Goal: Information Seeking & Learning: Find specific fact

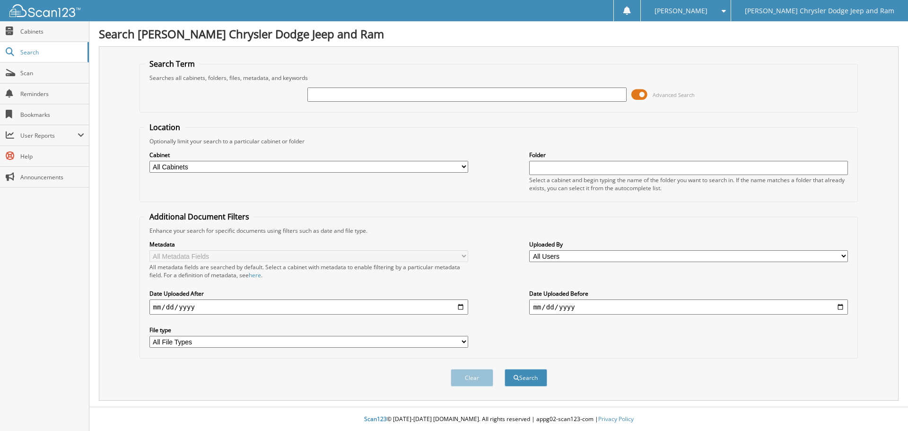
click at [645, 95] on span at bounding box center [639, 94] width 16 height 14
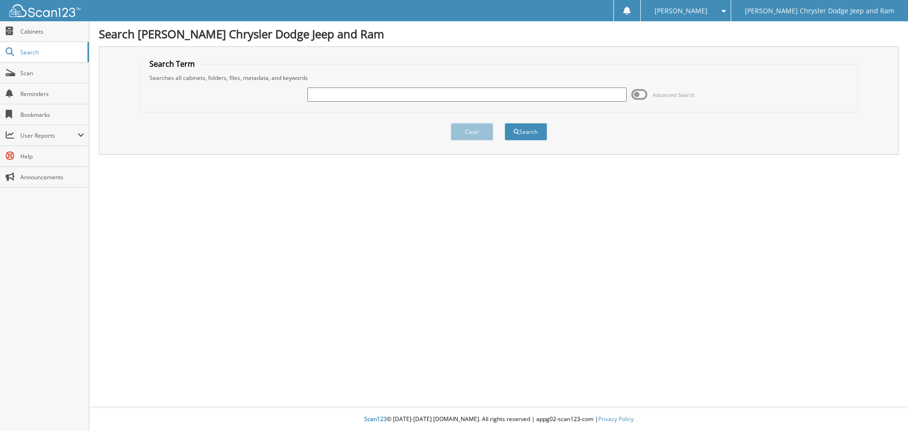
click at [582, 93] on input "text" at bounding box center [466, 94] width 319 height 14
click at [419, 366] on div "Search Rod Hatfield Chrysler Dodge Jeep and Ram Search Term Searches all cabine…" at bounding box center [498, 215] width 818 height 431
click at [438, 97] on input "text" at bounding box center [466, 94] width 319 height 14
type input "155770"
click at [504, 123] on button "Search" at bounding box center [525, 131] width 43 height 17
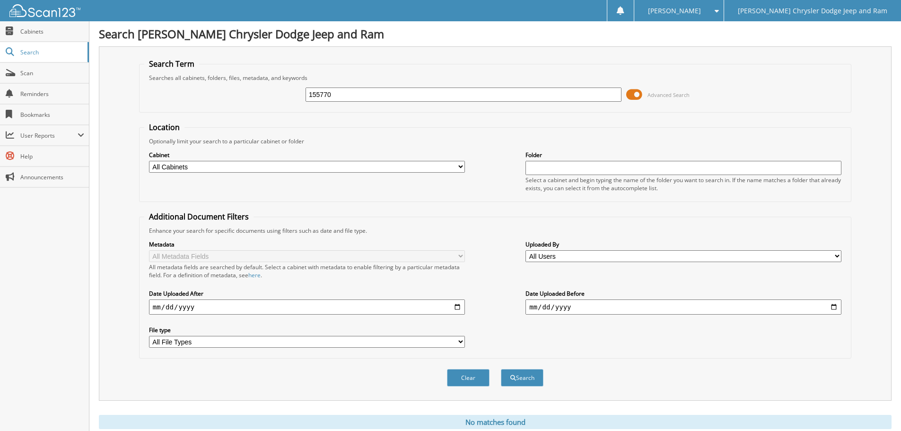
click at [630, 92] on span at bounding box center [634, 94] width 16 height 14
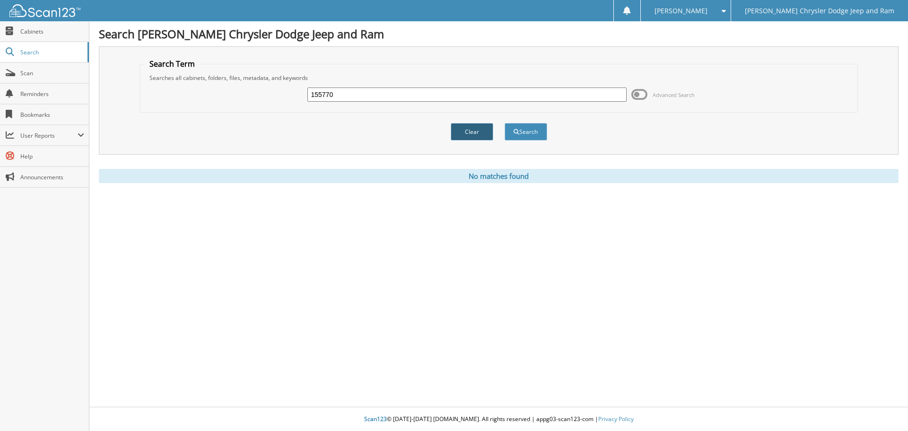
click at [470, 128] on button "Clear" at bounding box center [472, 131] width 43 height 17
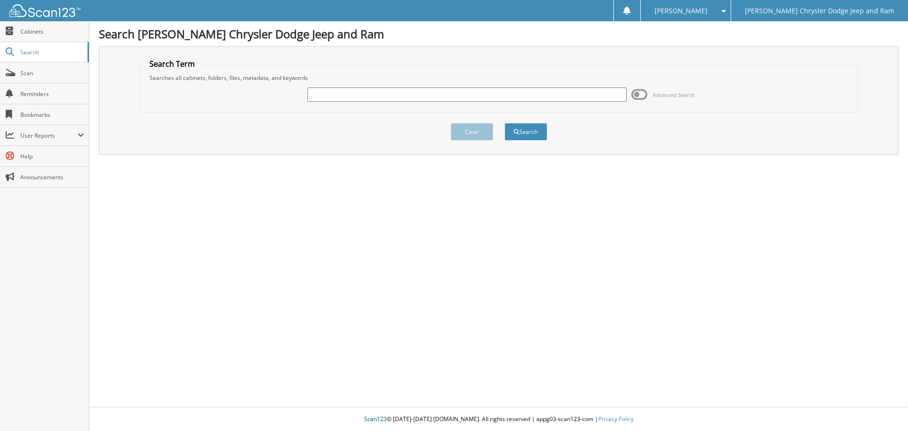
click at [448, 94] on input "text" at bounding box center [466, 94] width 319 height 14
click at [575, 386] on div "Search Rod Hatfield Chrysler Dodge Jeep and Ram Search Term Searches all cabine…" at bounding box center [498, 215] width 818 height 431
click at [379, 95] on input "155" at bounding box center [466, 94] width 319 height 14
type input "155770"
click at [532, 132] on button "Search" at bounding box center [525, 131] width 43 height 17
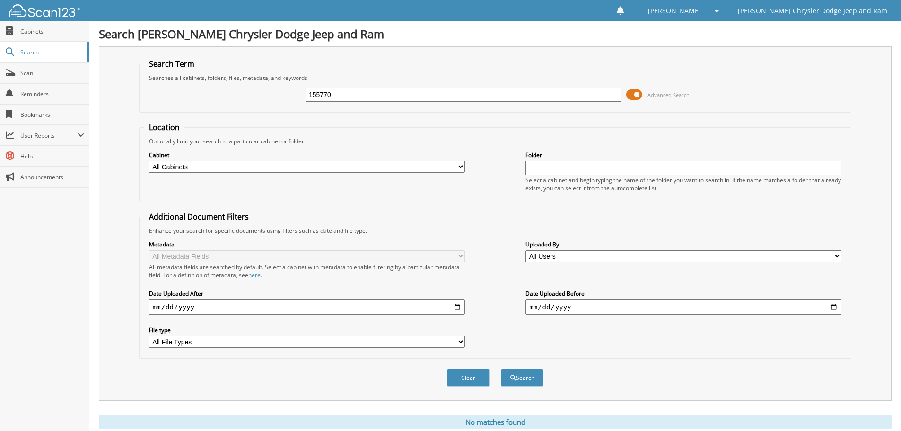
click at [640, 91] on span at bounding box center [634, 94] width 16 height 14
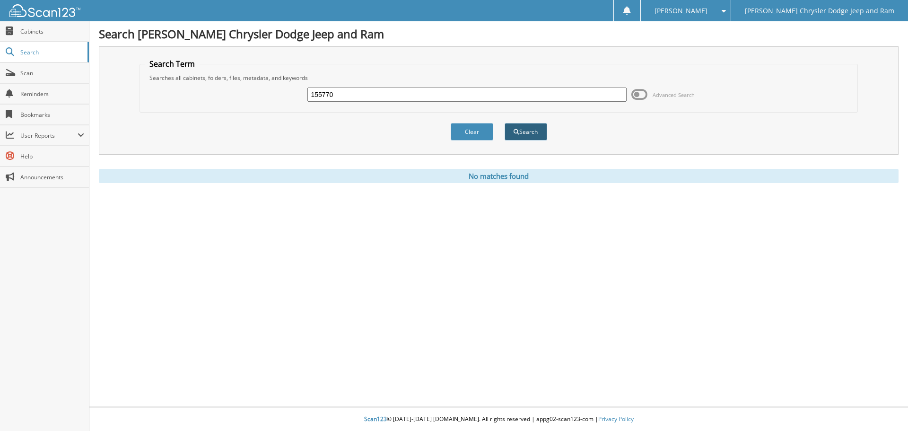
click at [525, 128] on button "Search" at bounding box center [525, 131] width 43 height 17
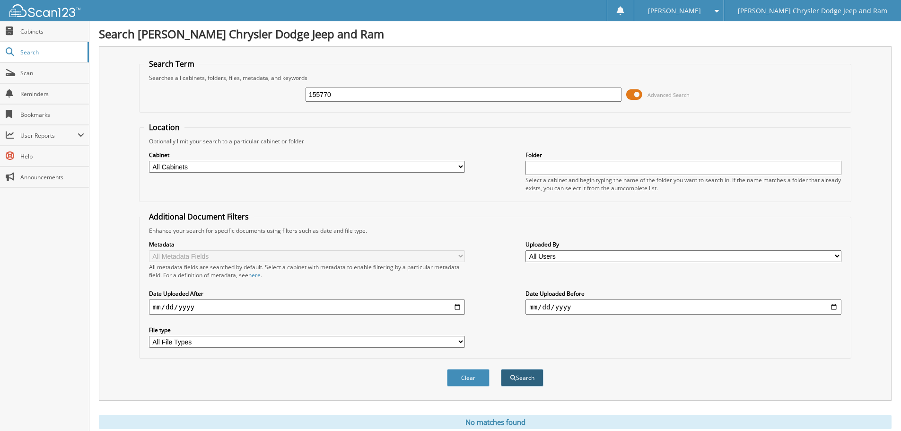
click at [517, 379] on button "Search" at bounding box center [522, 377] width 43 height 17
click at [636, 96] on span at bounding box center [634, 94] width 16 height 14
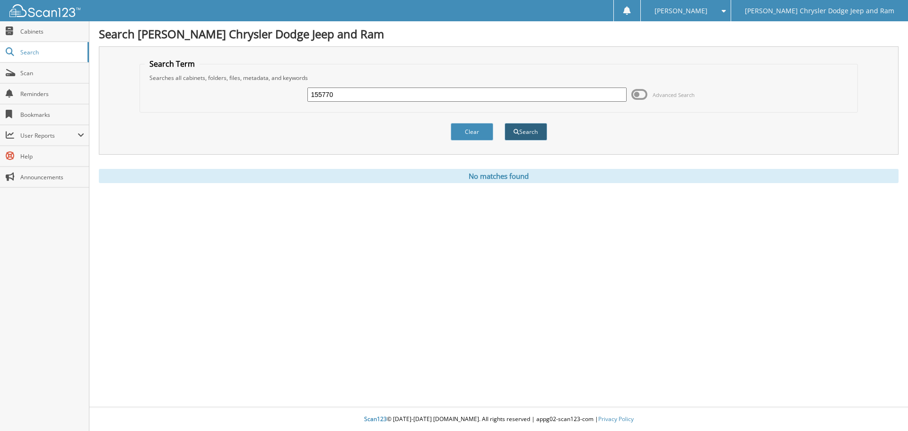
click at [528, 131] on button "Search" at bounding box center [525, 131] width 43 height 17
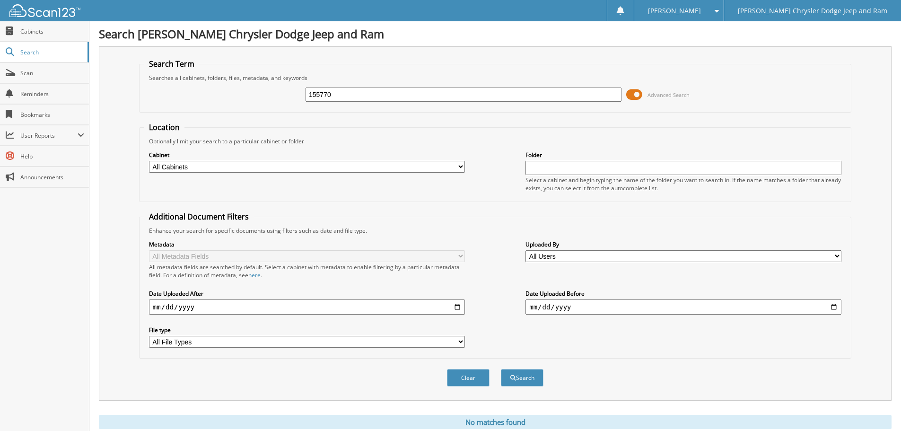
click at [369, 369] on div "Clear Search" at bounding box center [495, 377] width 712 height 38
click at [436, 172] on div "Cabinet All Cabinets PARTS SERVICE RO Needs Filing" at bounding box center [307, 162] width 316 height 24
click at [460, 166] on select "All Cabinets PARTS SERVICE RO Needs Filing" at bounding box center [307, 167] width 316 height 12
select select "20706"
click at [149, 161] on select "All Cabinets PARTS SERVICE RO Needs Filing" at bounding box center [307, 167] width 316 height 12
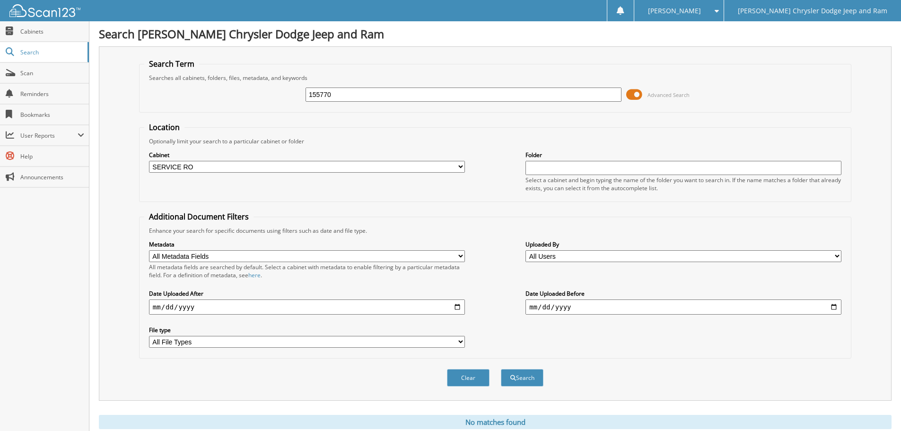
click at [637, 98] on span at bounding box center [634, 94] width 16 height 14
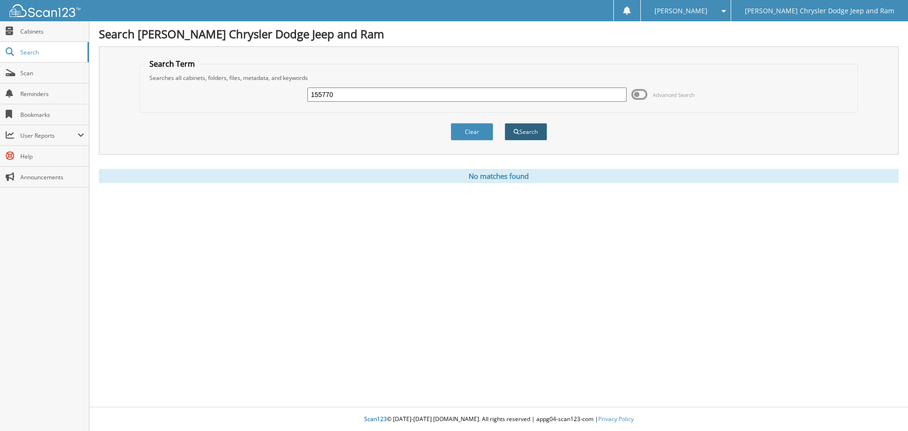
click at [516, 135] on button "Search" at bounding box center [525, 131] width 43 height 17
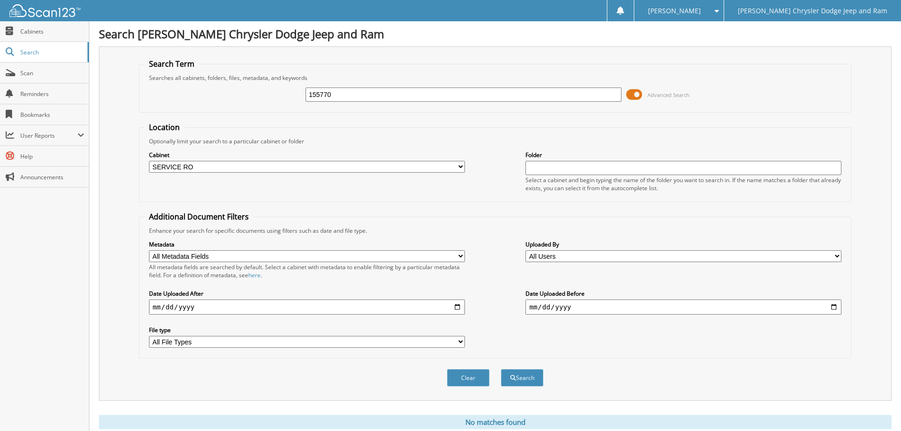
click at [458, 168] on select "All Cabinets PARTS SERVICE RO Needs Filing" at bounding box center [307, 167] width 316 height 12
click at [635, 93] on span at bounding box center [634, 94] width 16 height 14
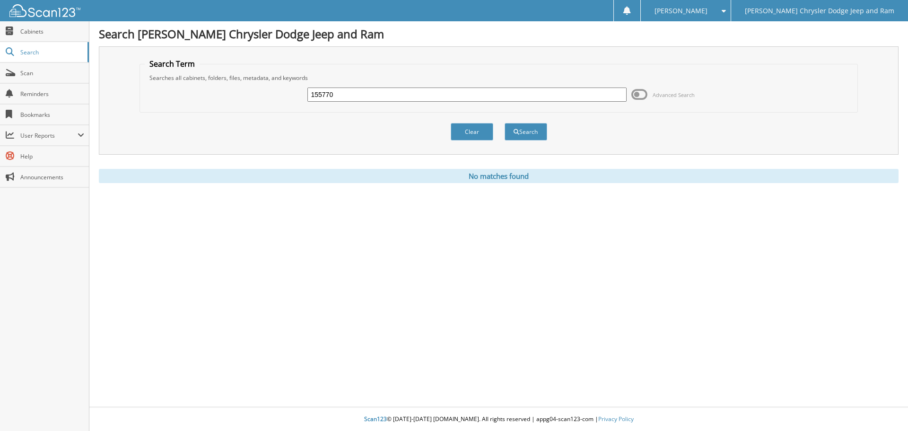
click at [192, 210] on div "Search Rod Hatfield Chrysler Dodge Jeep and Ram Search Term Searches all cabine…" at bounding box center [498, 215] width 818 height 431
drag, startPoint x: 373, startPoint y: 99, endPoint x: 179, endPoint y: 78, distance: 194.9
click at [175, 81] on fieldset "Search Term Searches all cabinets, folders, files, metadata, and keywords 15577…" at bounding box center [498, 86] width 719 height 54
type input "154640"
click at [504, 123] on button "Search" at bounding box center [525, 131] width 43 height 17
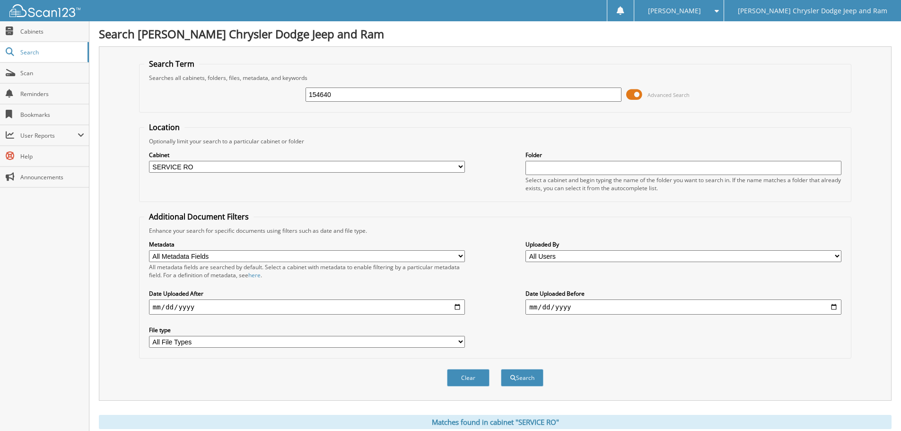
click at [628, 93] on span at bounding box center [634, 94] width 16 height 14
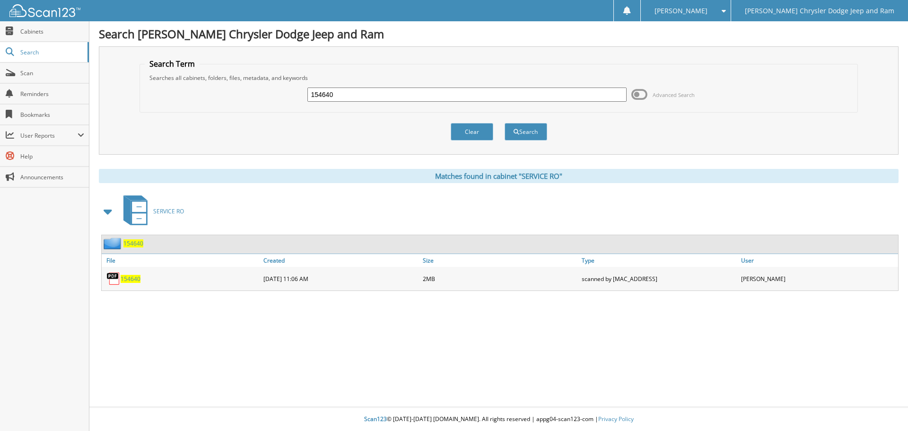
click at [130, 242] on span "154640" at bounding box center [133, 243] width 20 height 8
